Goal: Task Accomplishment & Management: Complete application form

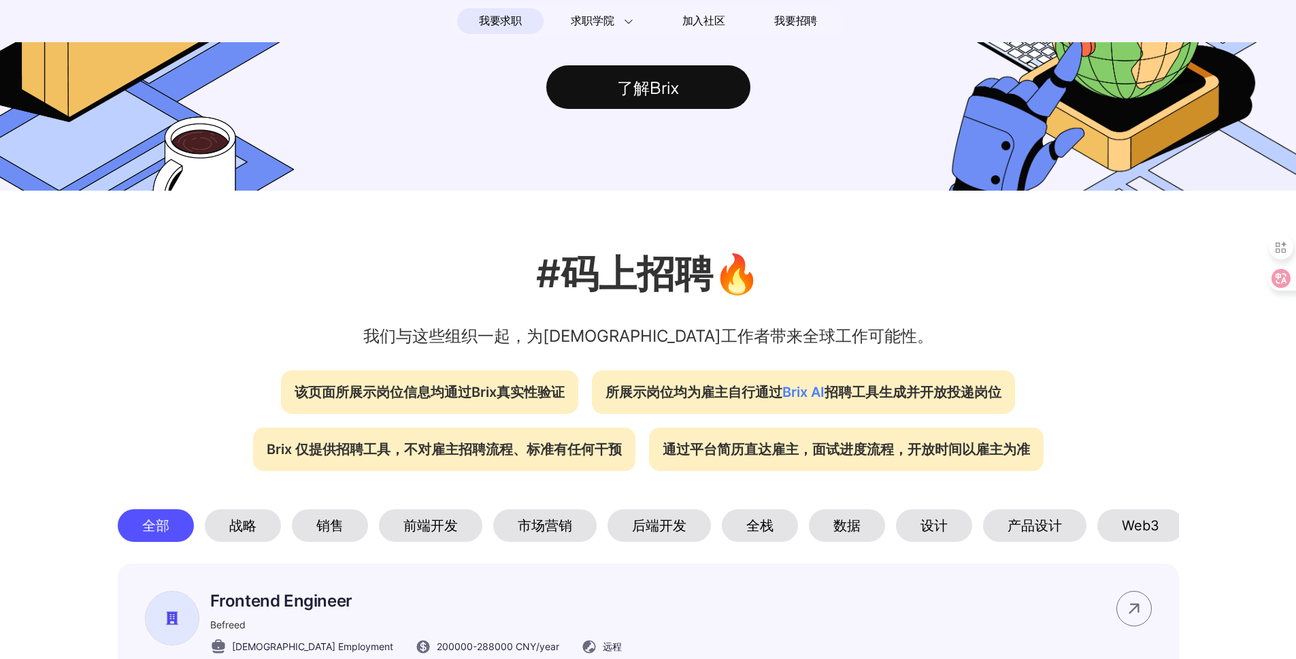
scroll to position [697, 0]
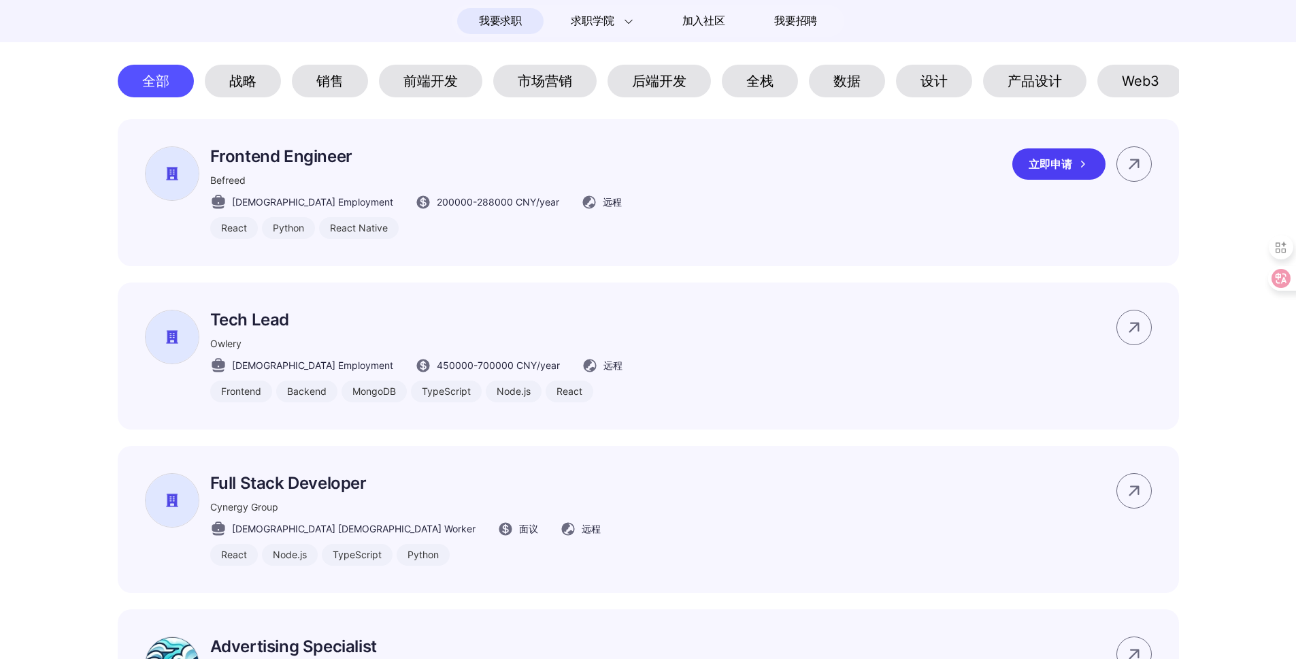
click at [1038, 180] on div "立即申请" at bounding box center [1058, 163] width 93 height 31
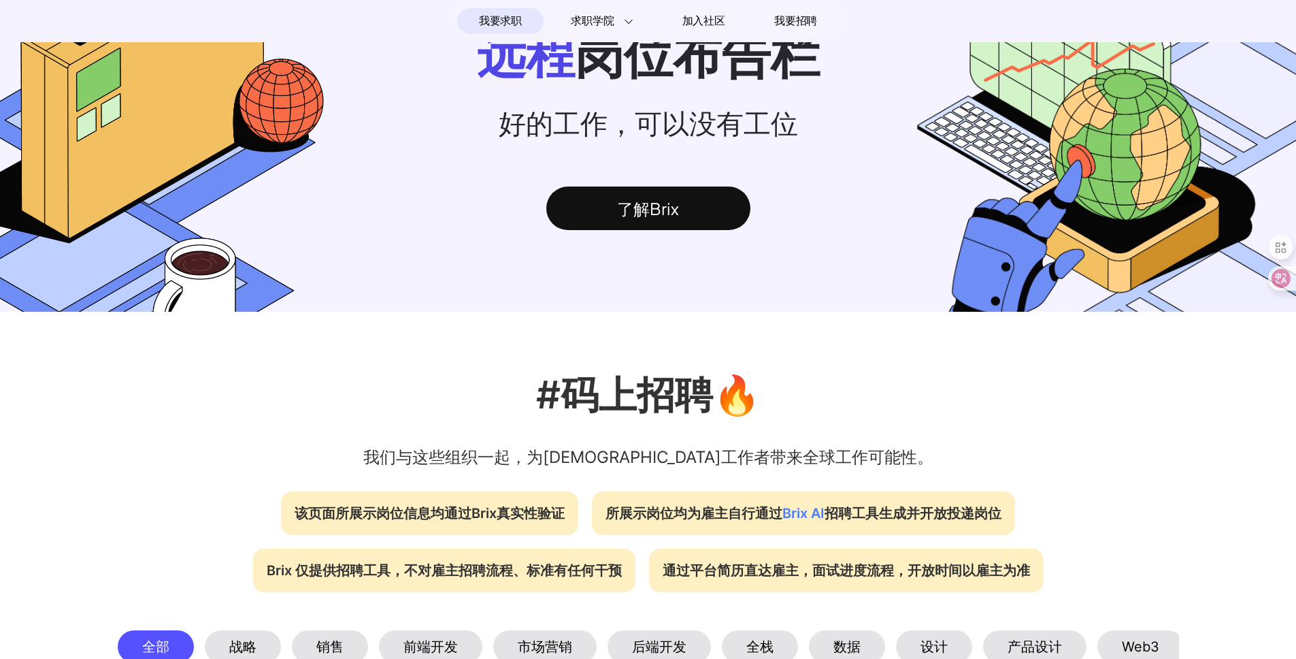
scroll to position [0, 0]
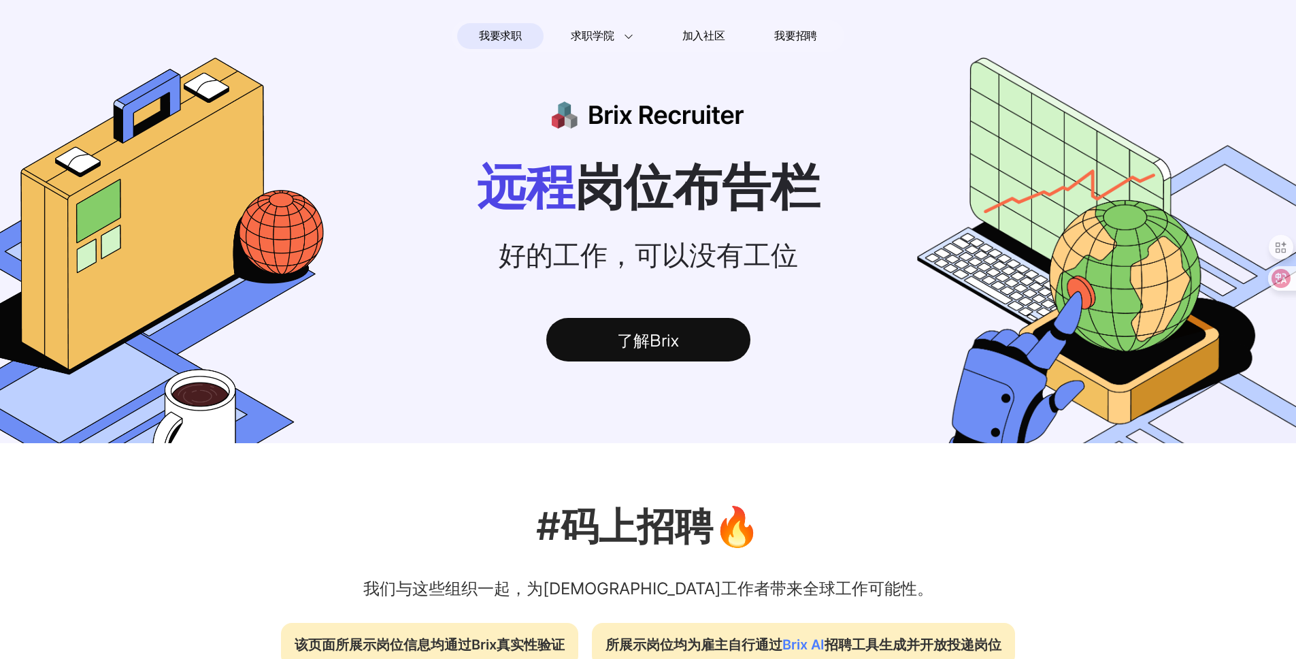
click at [650, 339] on div "了解Brix" at bounding box center [648, 340] width 204 height 44
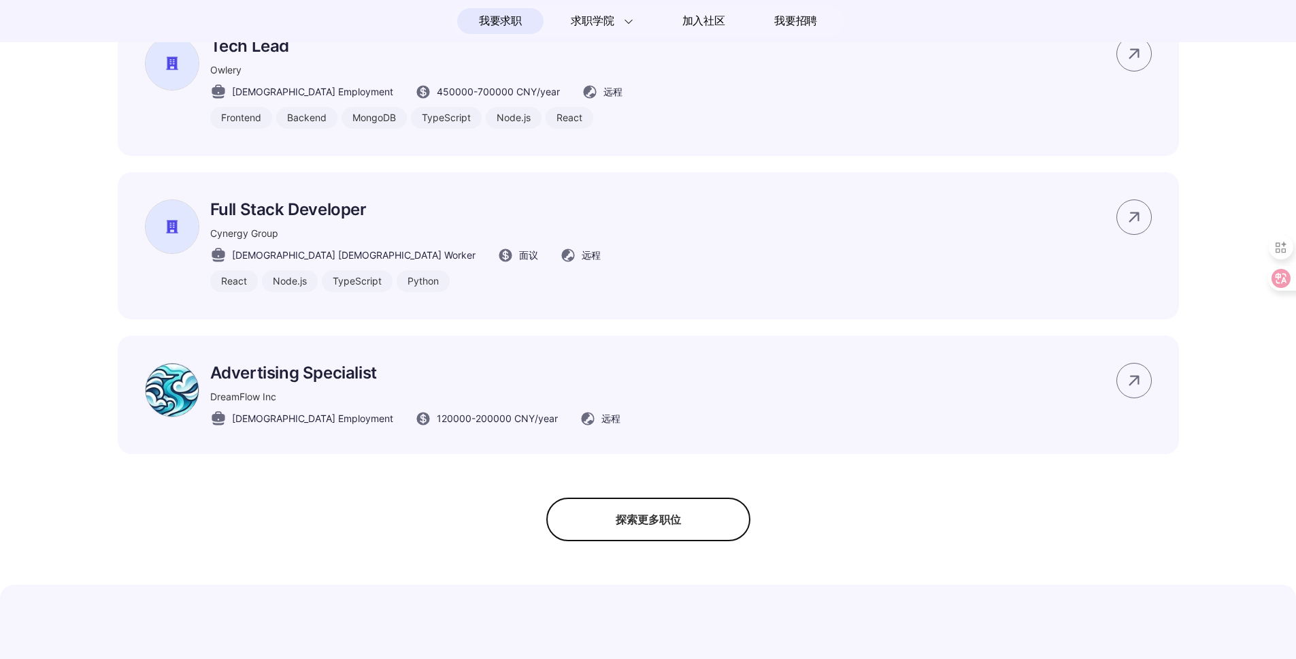
scroll to position [852, 0]
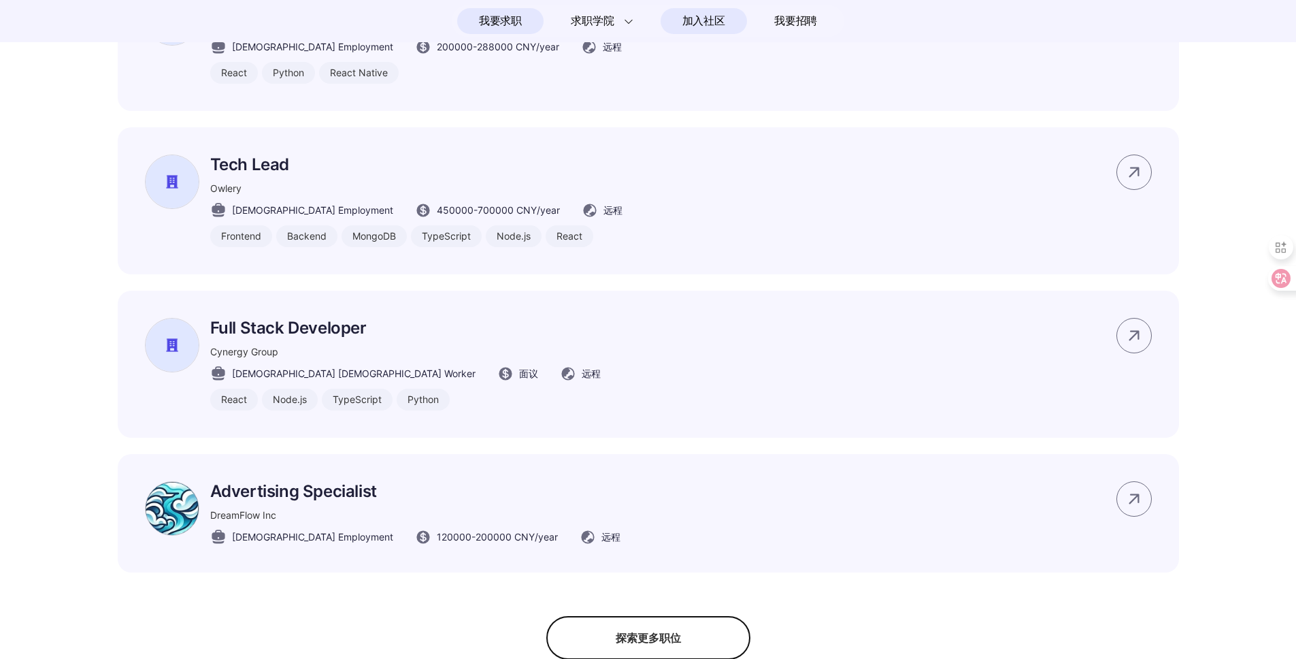
click at [704, 22] on span "加入社区" at bounding box center [703, 21] width 43 height 22
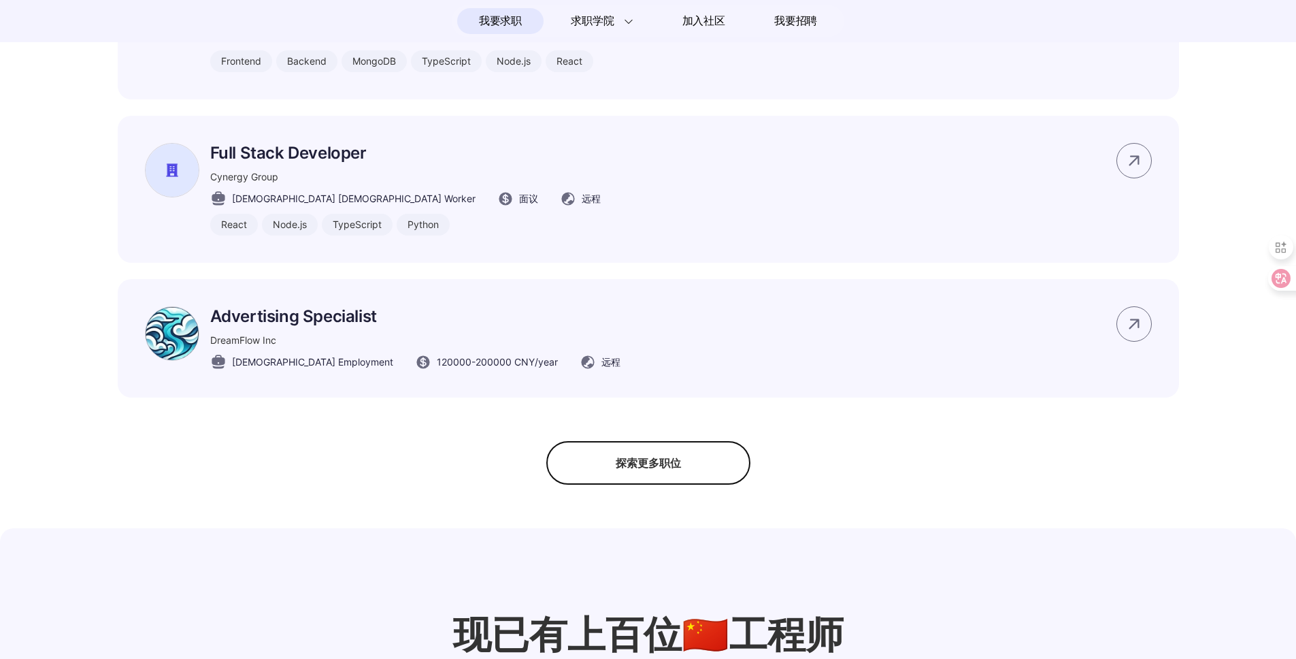
scroll to position [1082, 0]
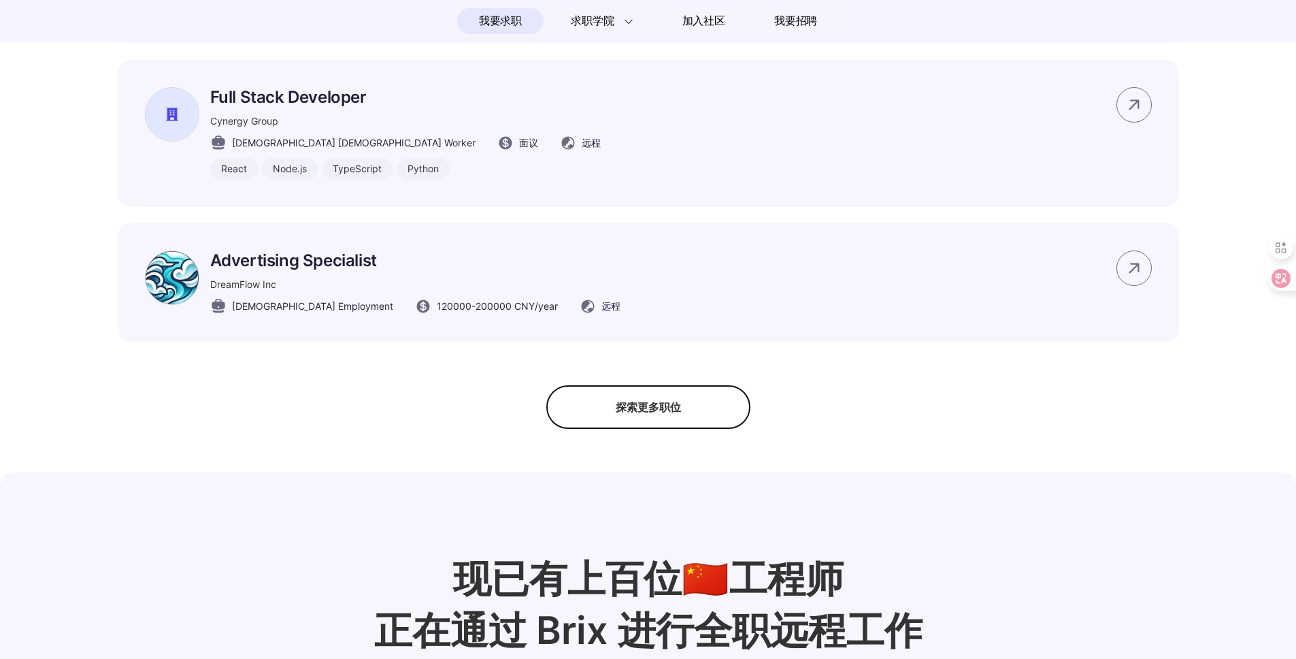
click at [647, 429] on div "探索更多职位" at bounding box center [648, 407] width 204 height 44
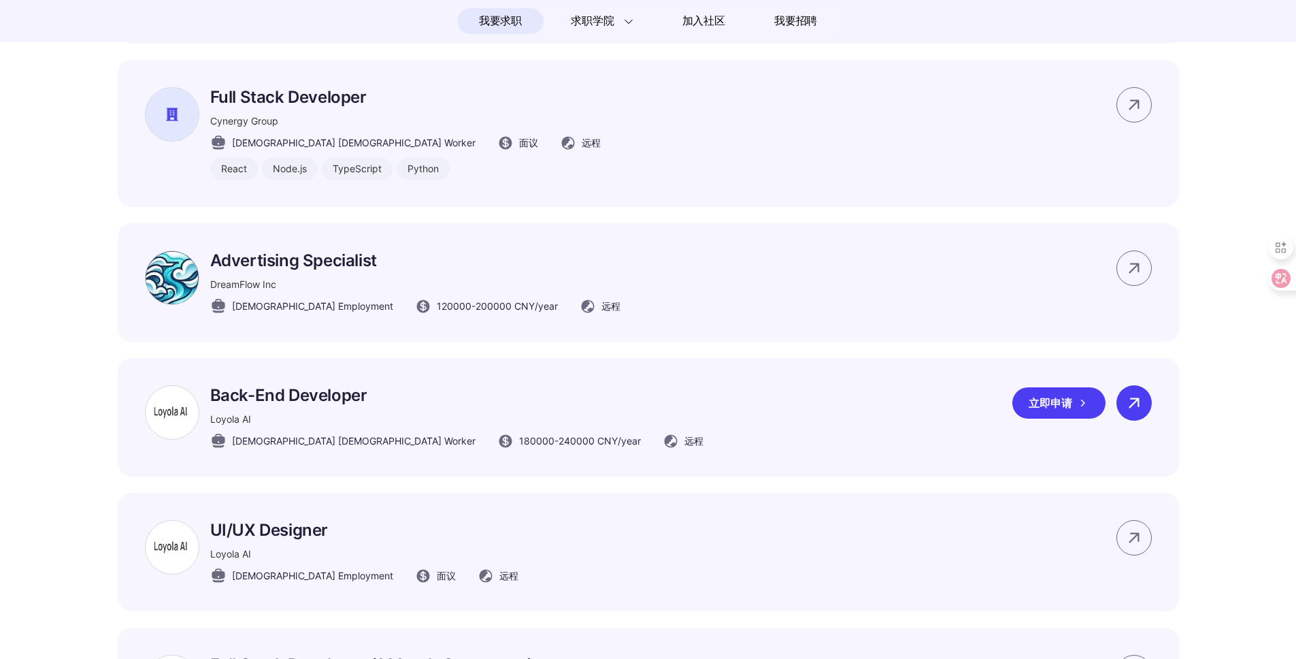
click at [1125, 413] on icon at bounding box center [1134, 403] width 20 height 20
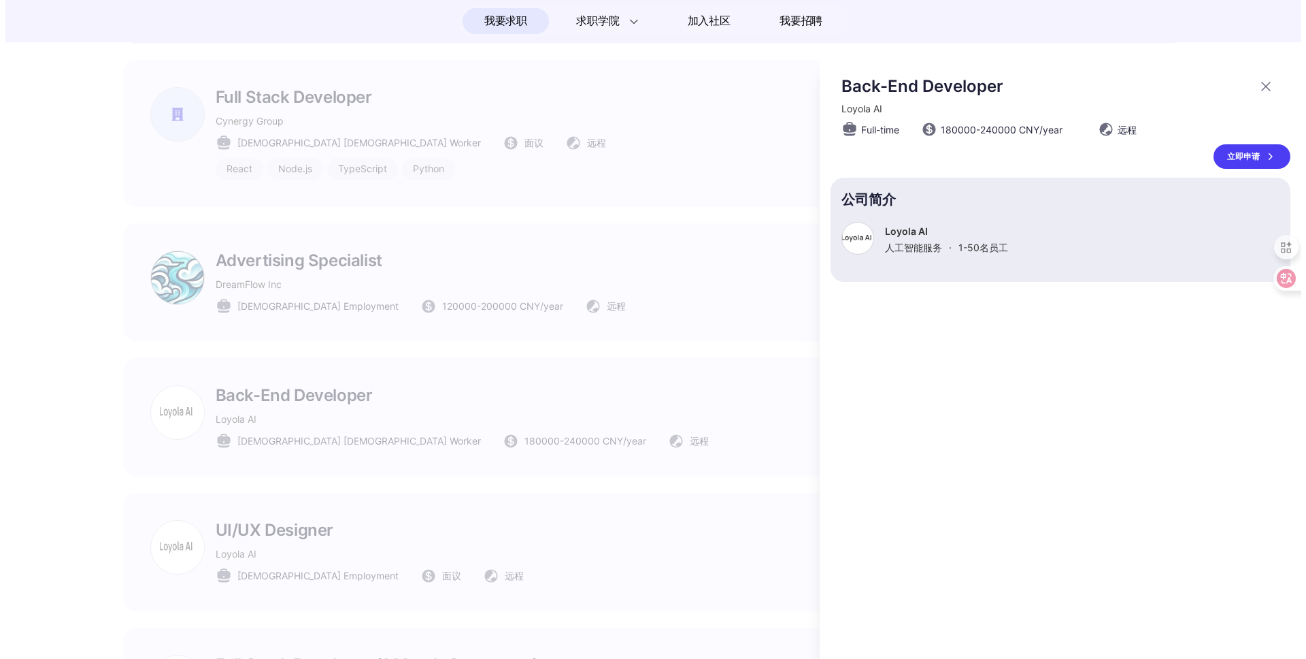
scroll to position [0, 0]
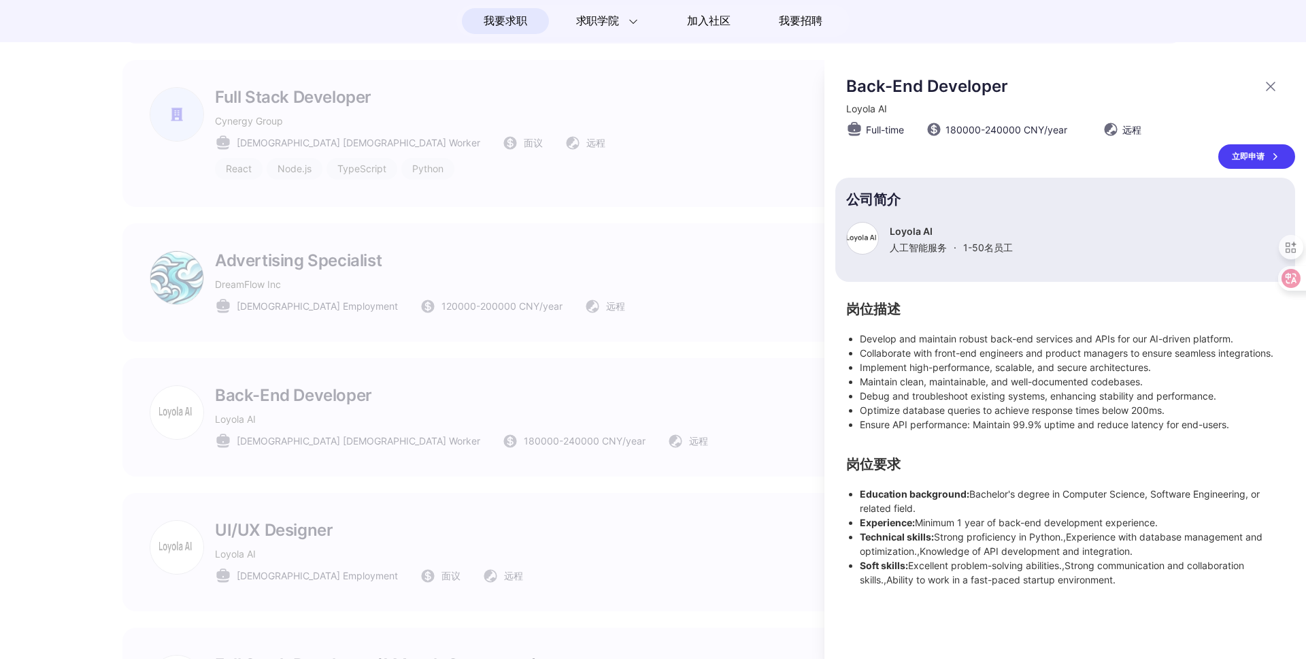
click at [1246, 161] on div "立即申请" at bounding box center [1256, 156] width 77 height 24
click at [701, 210] on div at bounding box center [653, 359] width 1306 height 599
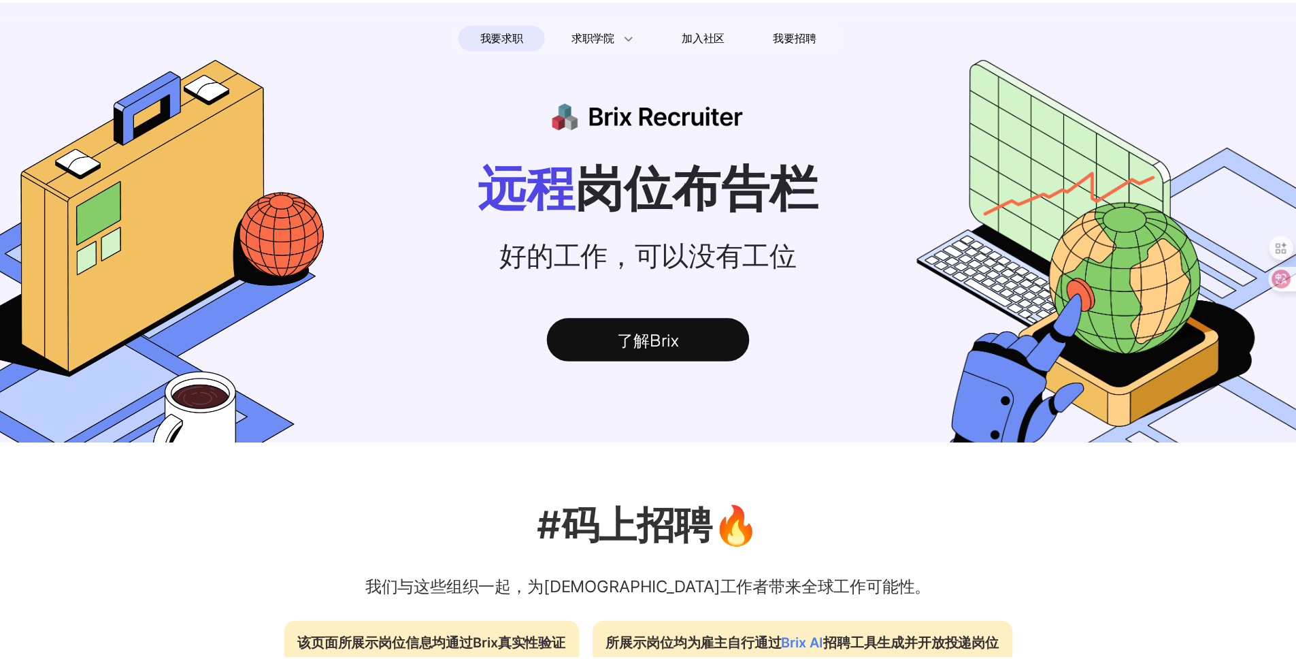
scroll to position [1082, 0]
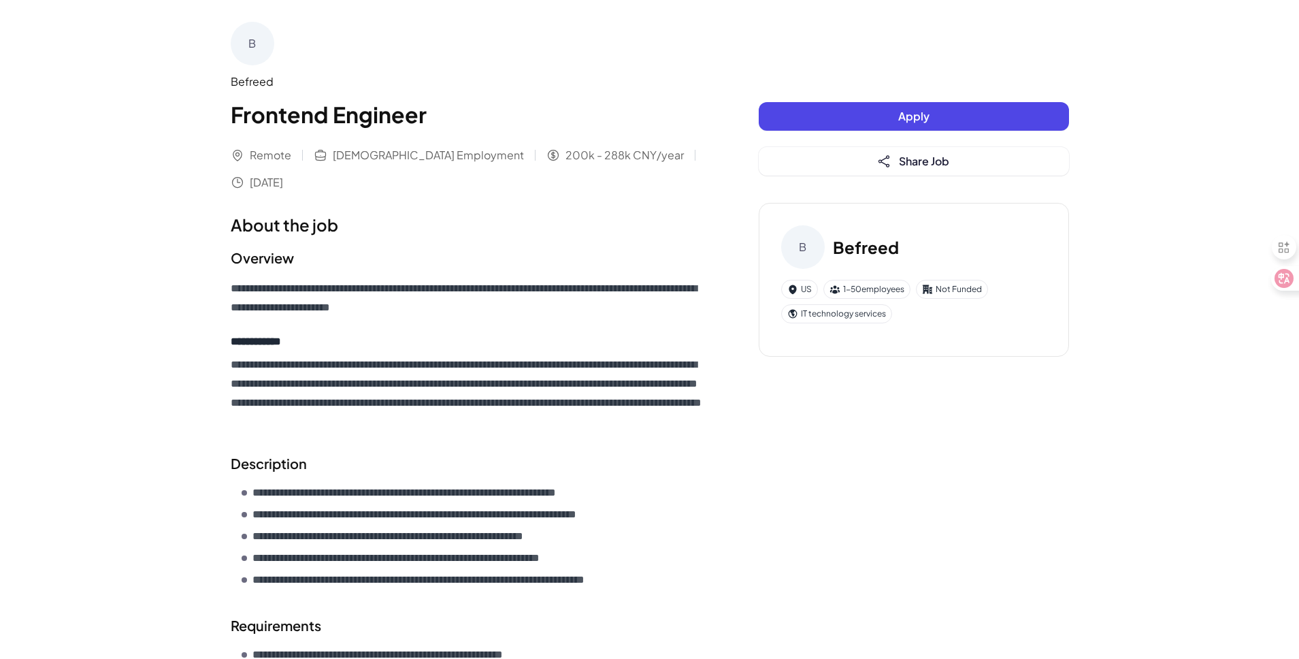
click at [242, 45] on div "B" at bounding box center [253, 44] width 44 height 44
